Goal: Transaction & Acquisition: Download file/media

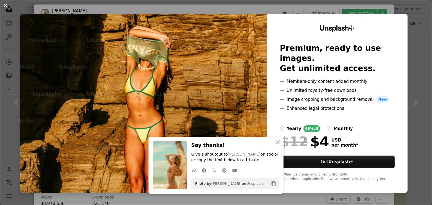
scroll to position [985, 0]
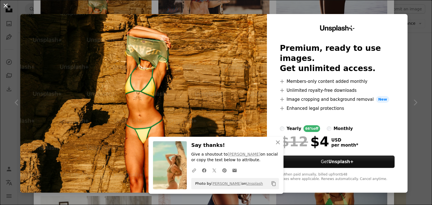
click at [5, 7] on button "An X shape" at bounding box center [5, 5] width 7 height 7
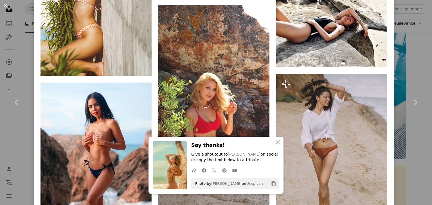
scroll to position [1294, 0]
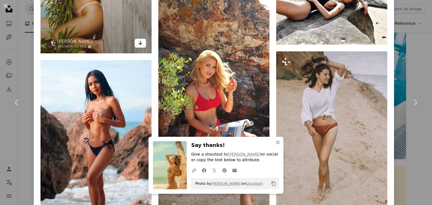
click at [141, 40] on link "Arrow pointing down" at bounding box center [140, 43] width 11 height 9
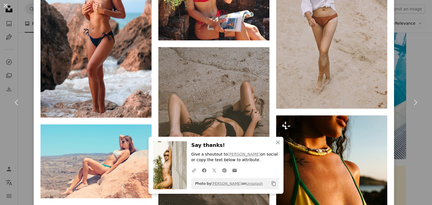
scroll to position [1407, 0]
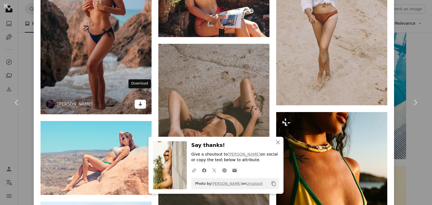
click at [141, 101] on icon "Arrow pointing down" at bounding box center [140, 104] width 5 height 7
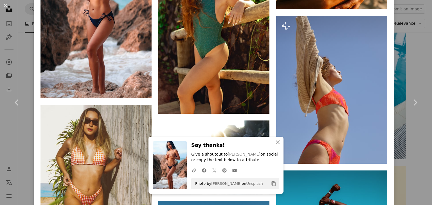
scroll to position [1688, 0]
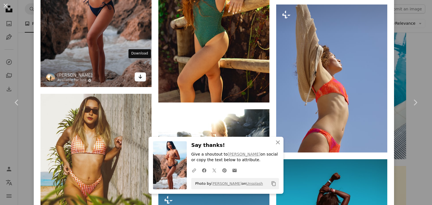
click at [143, 73] on link "Arrow pointing down" at bounding box center [140, 77] width 11 height 9
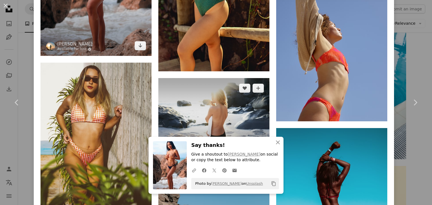
scroll to position [1829, 0]
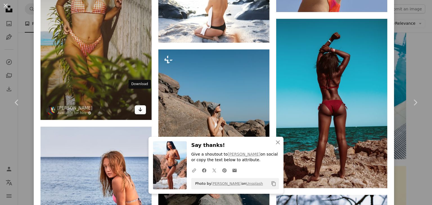
click at [141, 106] on icon "Arrow pointing down" at bounding box center [140, 109] width 5 height 7
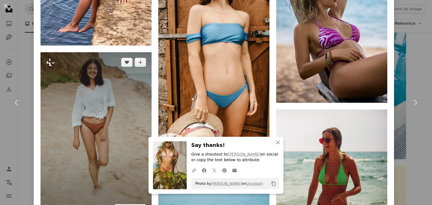
scroll to position [2167, 0]
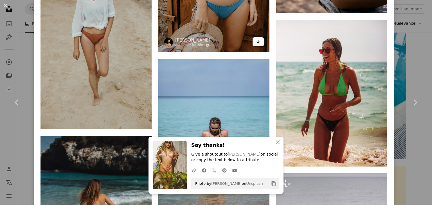
click at [256, 38] on icon "Arrow pointing down" at bounding box center [258, 41] width 5 height 7
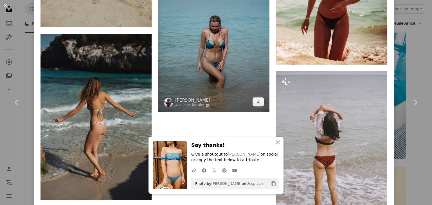
scroll to position [2279, 0]
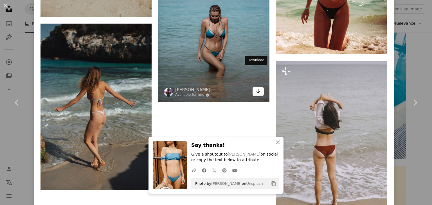
click at [259, 87] on link "Arrow pointing down" at bounding box center [258, 91] width 11 height 9
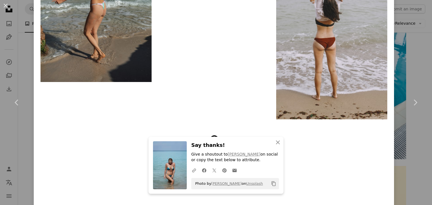
scroll to position [2387, 0]
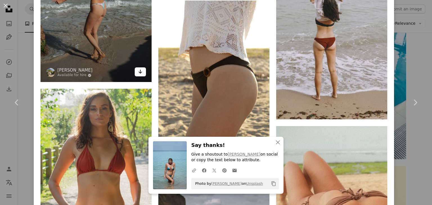
click at [137, 68] on link "Arrow pointing down" at bounding box center [140, 72] width 11 height 9
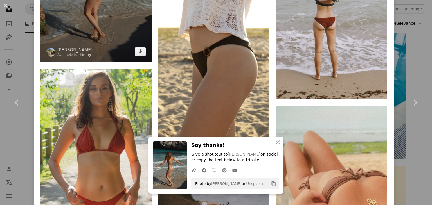
scroll to position [2472, 0]
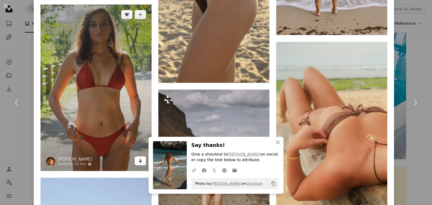
click at [139, 158] on icon "Arrow pointing down" at bounding box center [140, 161] width 5 height 7
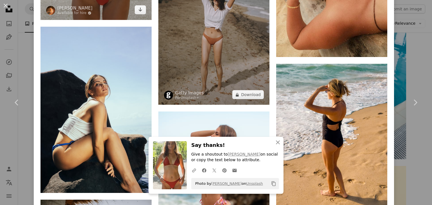
scroll to position [2669, 0]
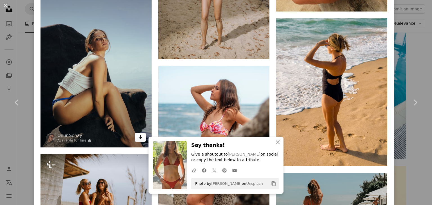
click at [142, 133] on link "Arrow pointing down" at bounding box center [140, 137] width 11 height 9
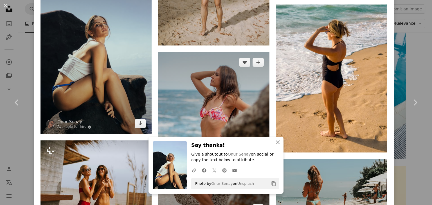
scroll to position [2753, 0]
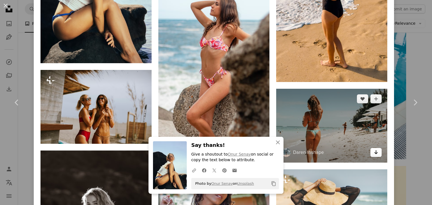
click at [375, 148] on link "Arrow pointing down" at bounding box center [376, 152] width 11 height 9
